Goal: Information Seeking & Learning: Learn about a topic

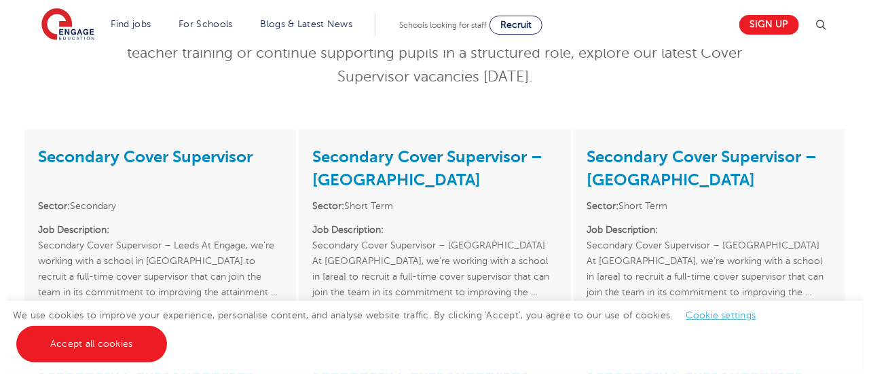
scroll to position [122, 0]
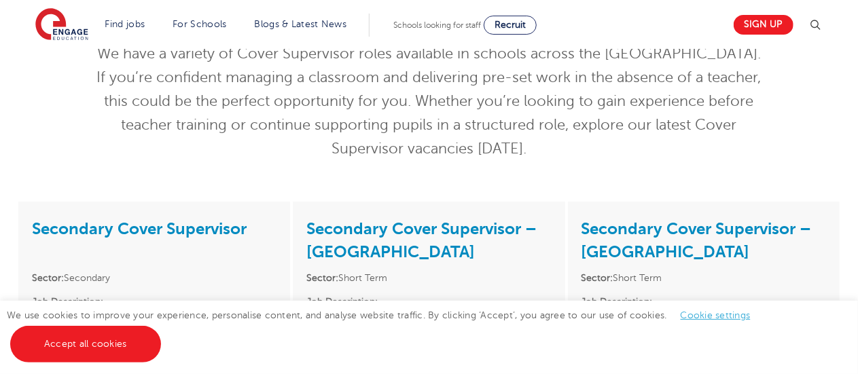
click at [820, 18] on img at bounding box center [815, 25] width 16 height 16
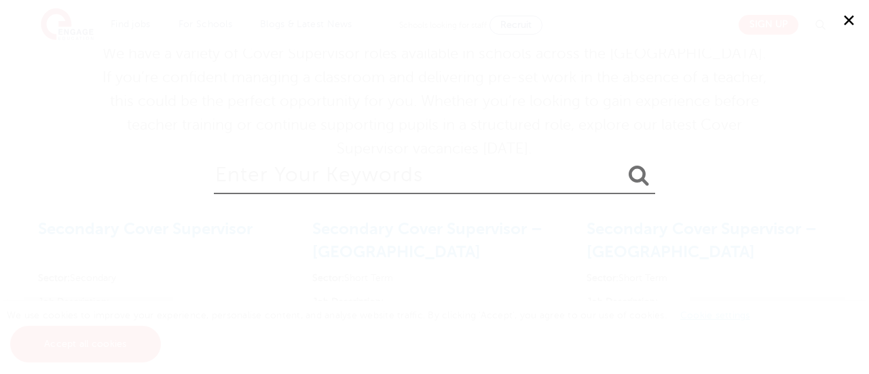
click at [421, 184] on input "search" at bounding box center [434, 172] width 441 height 44
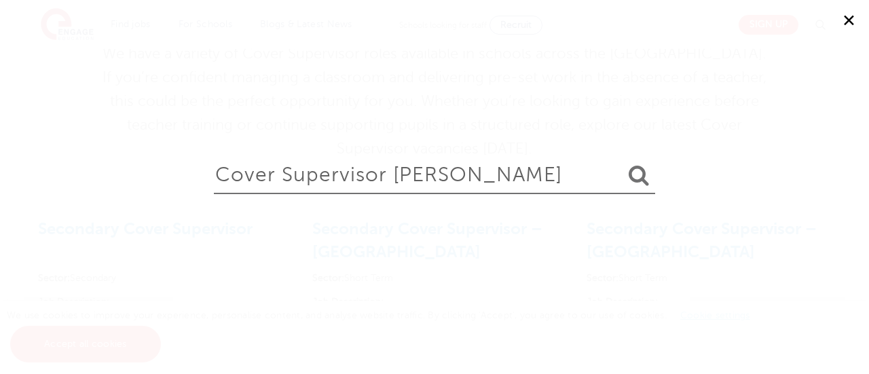
type input "cover supervisor bradford"
click at [623, 164] on button "submit" at bounding box center [639, 176] width 33 height 25
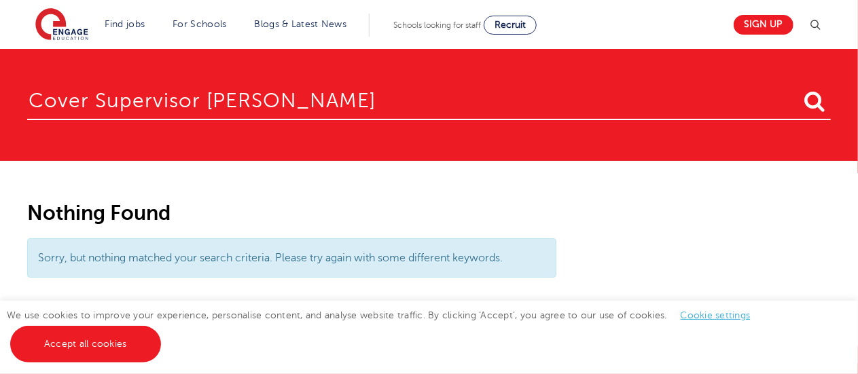
click at [662, 94] on input "cover supervisor bradford" at bounding box center [428, 98] width 803 height 44
drag, startPoint x: 200, startPoint y: 104, endPoint x: 28, endPoint y: 124, distance: 173.0
click at [28, 124] on form "cover supervisor [PERSON_NAME]" at bounding box center [428, 105] width 803 height 58
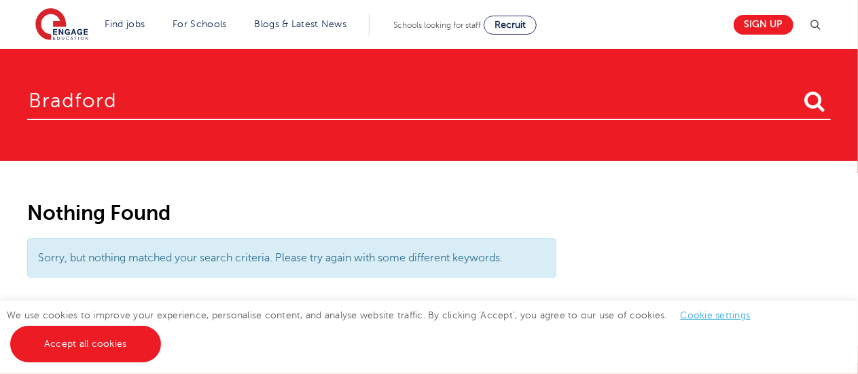
type input "bradford"
click at [798, 90] on button "submit" at bounding box center [814, 102] width 33 height 25
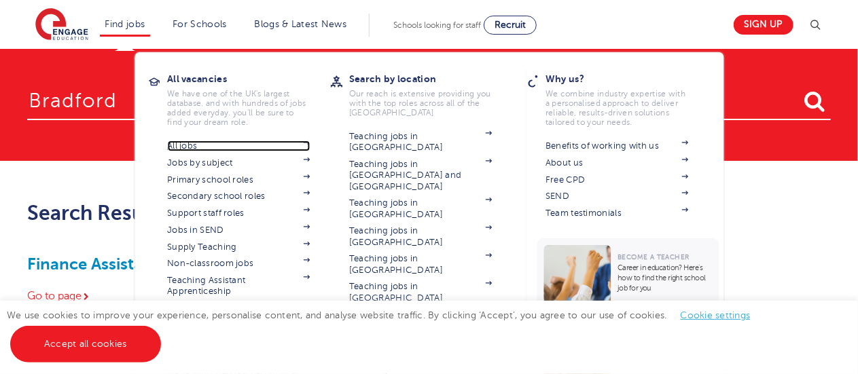
click at [183, 143] on link "All jobs" at bounding box center [238, 146] width 143 height 11
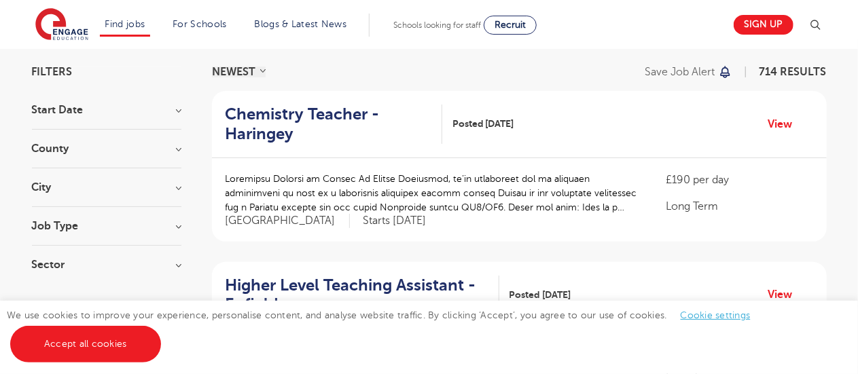
scroll to position [93, 0]
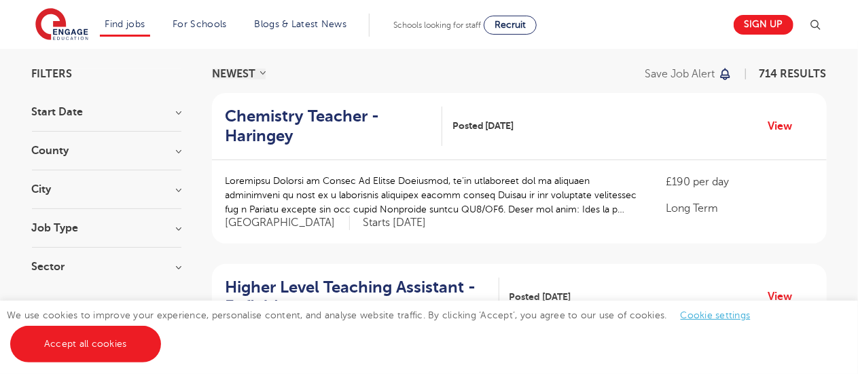
click at [127, 203] on div "City Hounslow 59 Leeds 37 Newham 27 Wandsworth 27 Broxbourne 26 Show more" at bounding box center [106, 196] width 149 height 25
click at [175, 190] on h3 "City" at bounding box center [106, 189] width 149 height 11
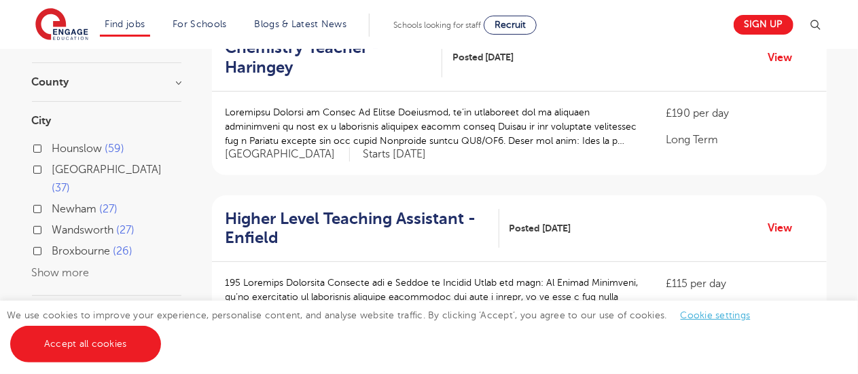
scroll to position [174, 0]
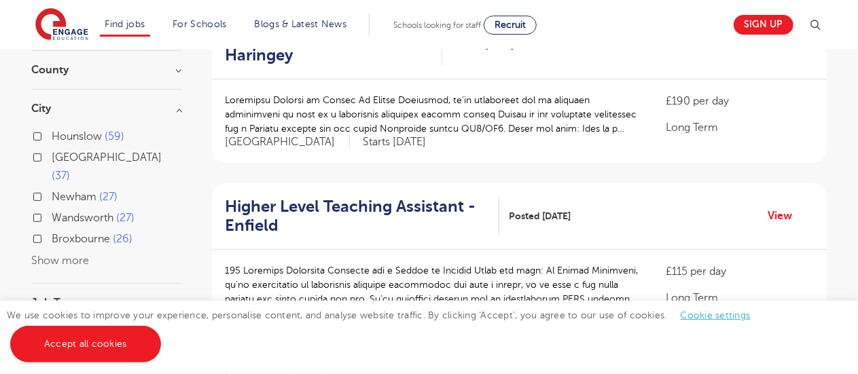
click at [62, 255] on button "Show more" at bounding box center [61, 261] width 58 height 12
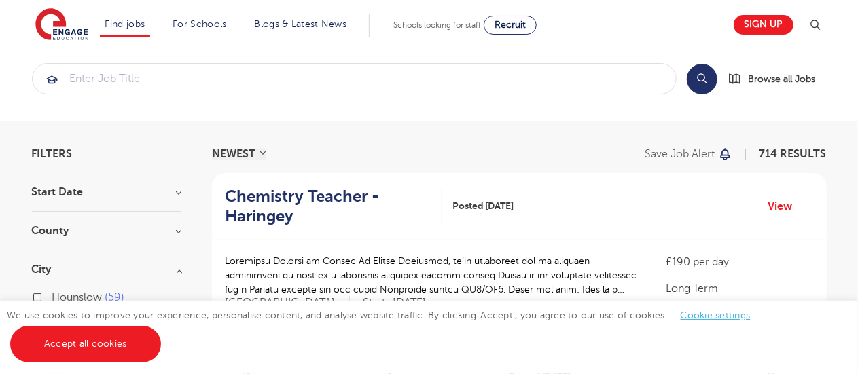
scroll to position [0, 0]
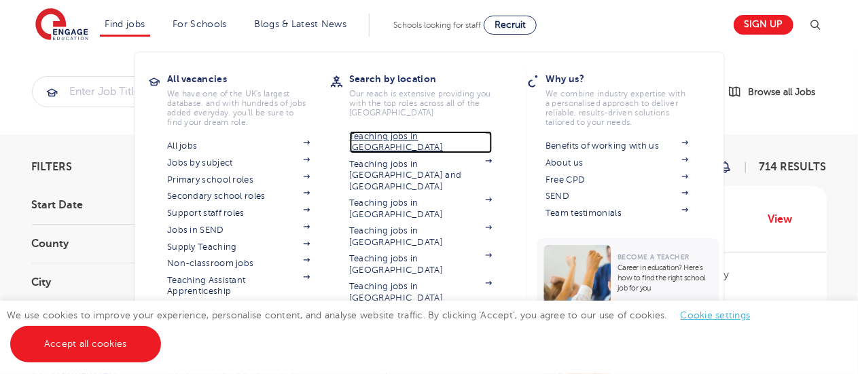
click at [404, 134] on link "Teaching jobs in [GEOGRAPHIC_DATA]" at bounding box center [420, 142] width 143 height 22
